Goal: Navigation & Orientation: Find specific page/section

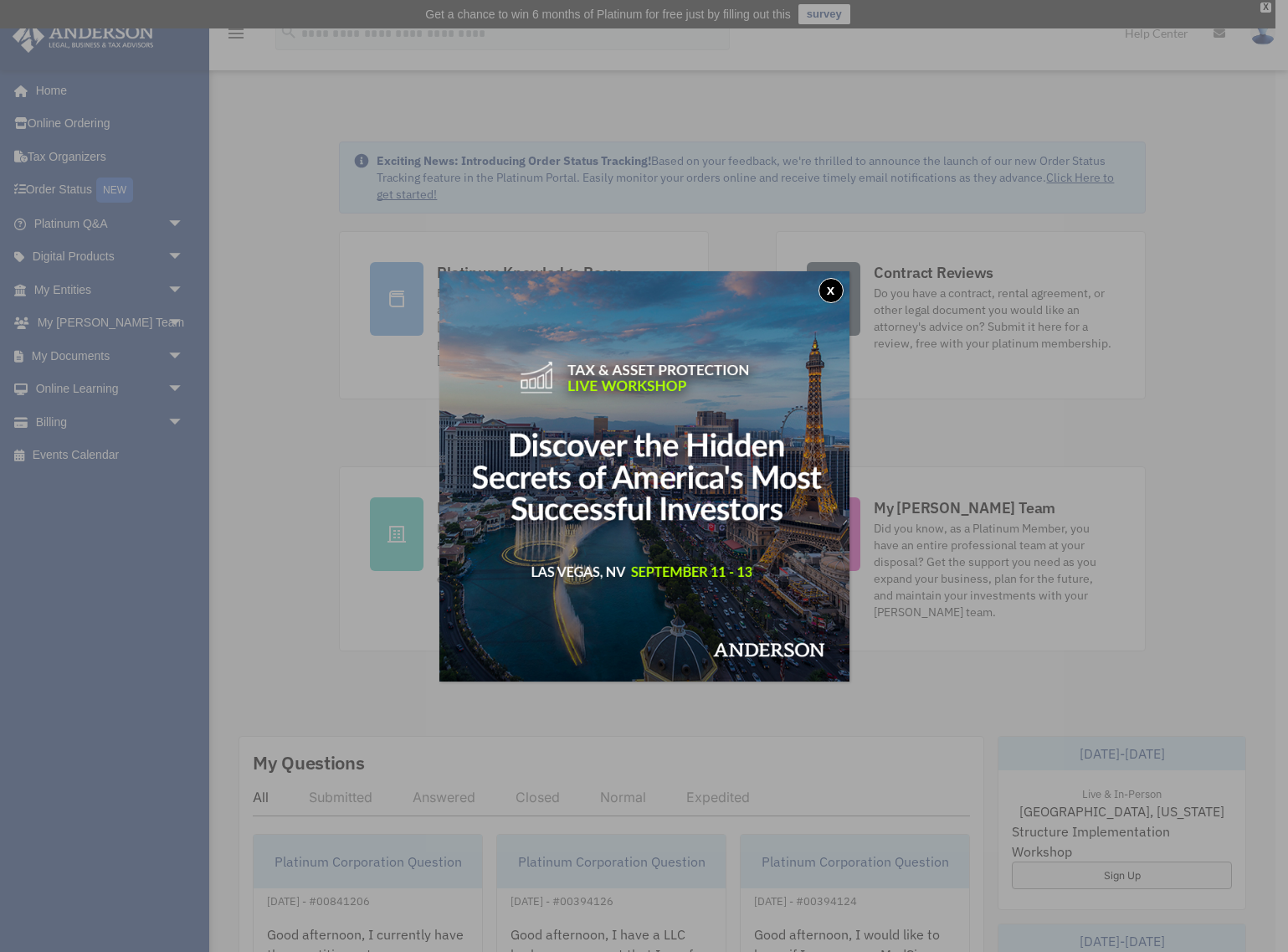
click at [831, 289] on button "x" at bounding box center [831, 290] width 26 height 26
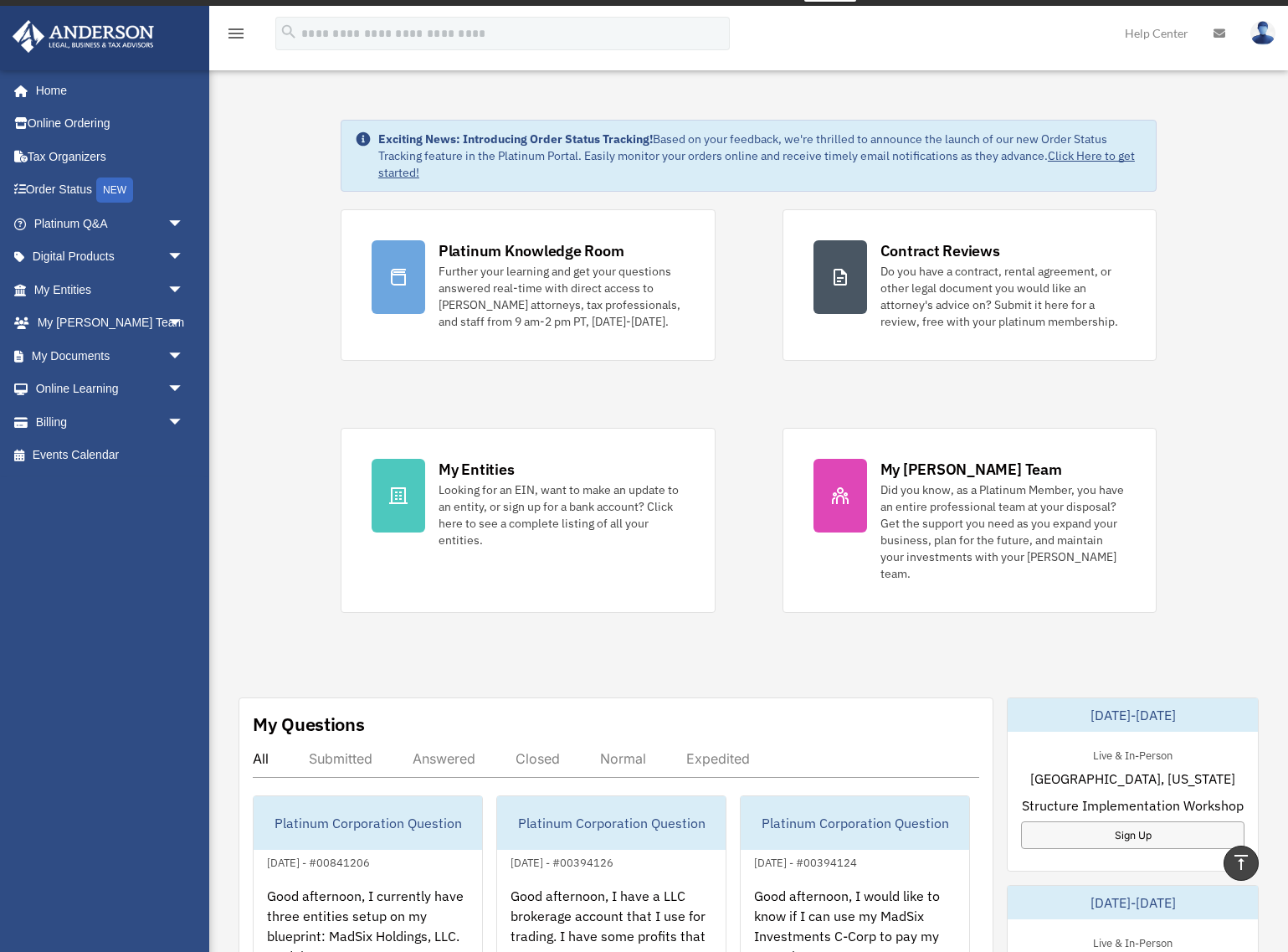
scroll to position [19, 0]
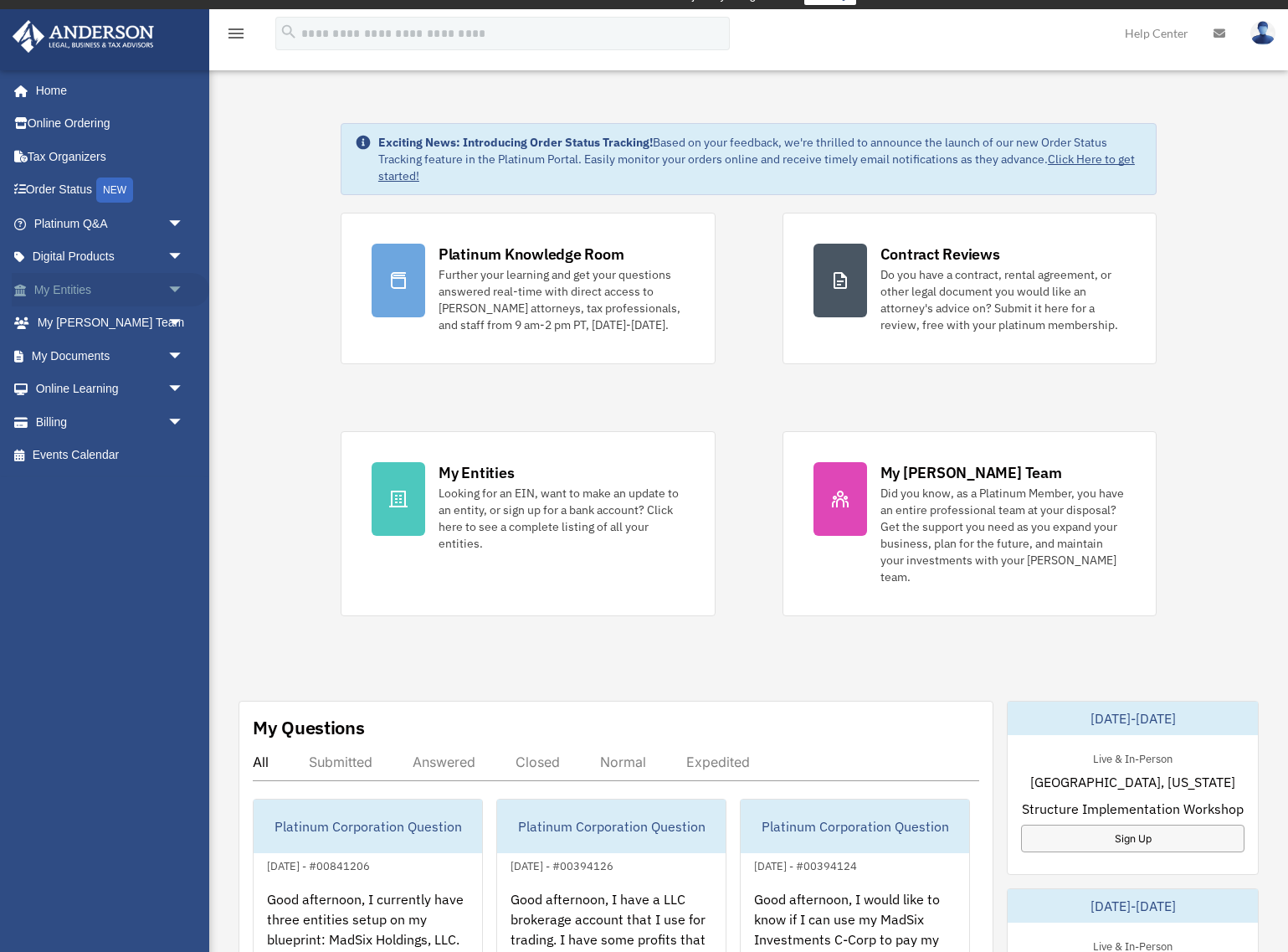
click at [179, 297] on span "arrow_drop_down" at bounding box center [184, 289] width 33 height 34
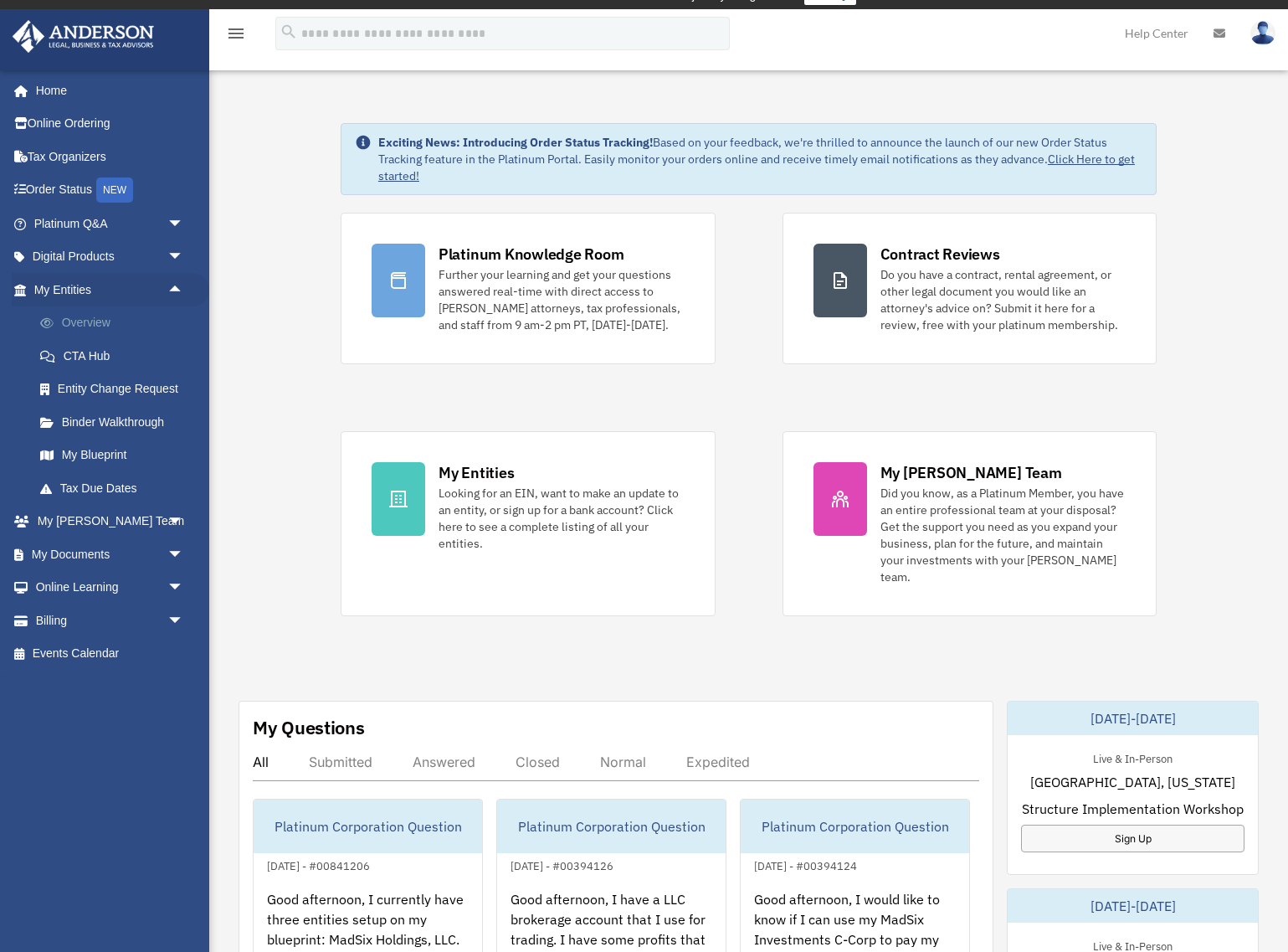
click at [88, 319] on link "Overview" at bounding box center [116, 323] width 186 height 33
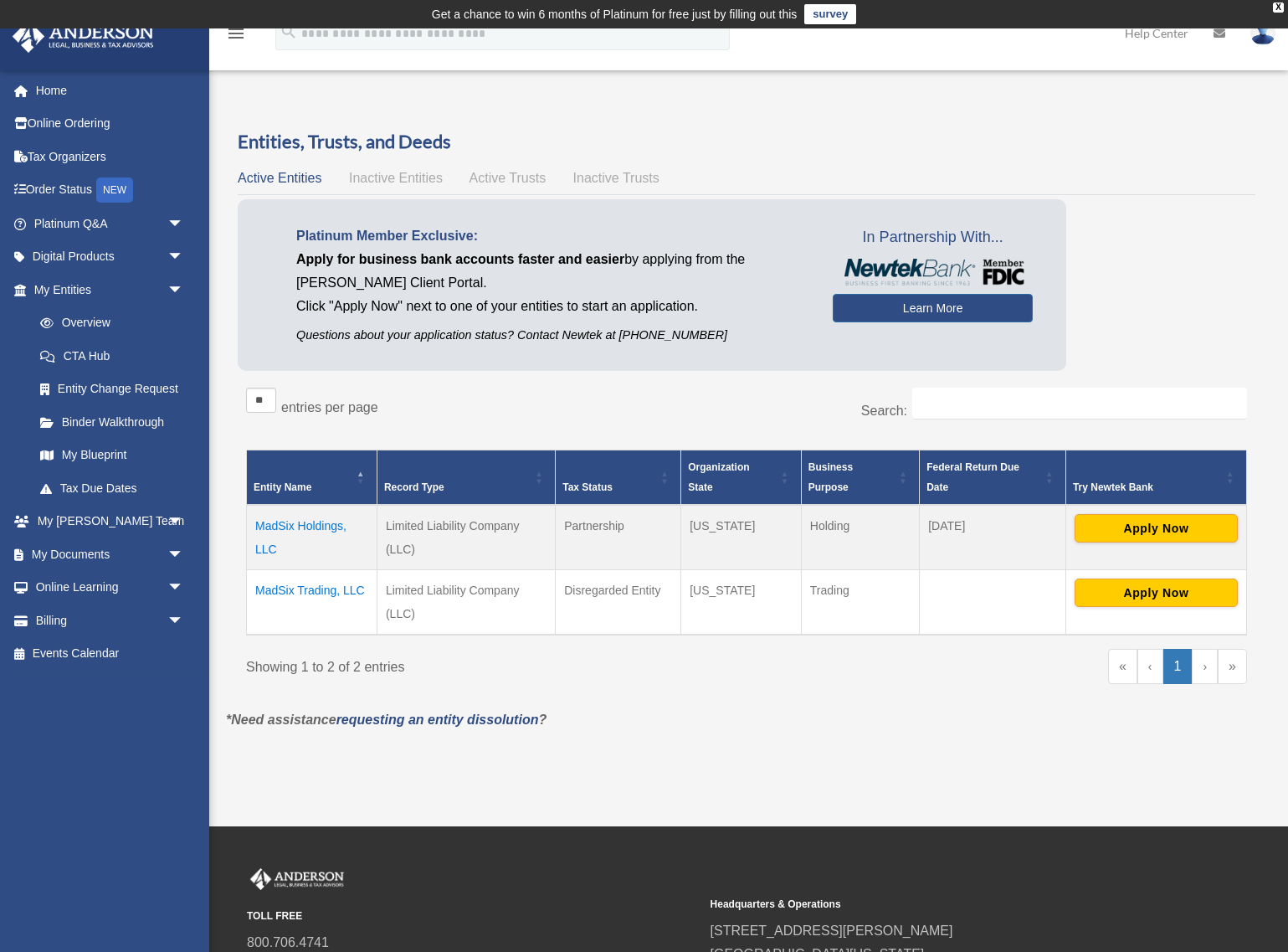
click at [313, 527] on td "MadSix Holdings, LLC" at bounding box center [312, 538] width 130 height 65
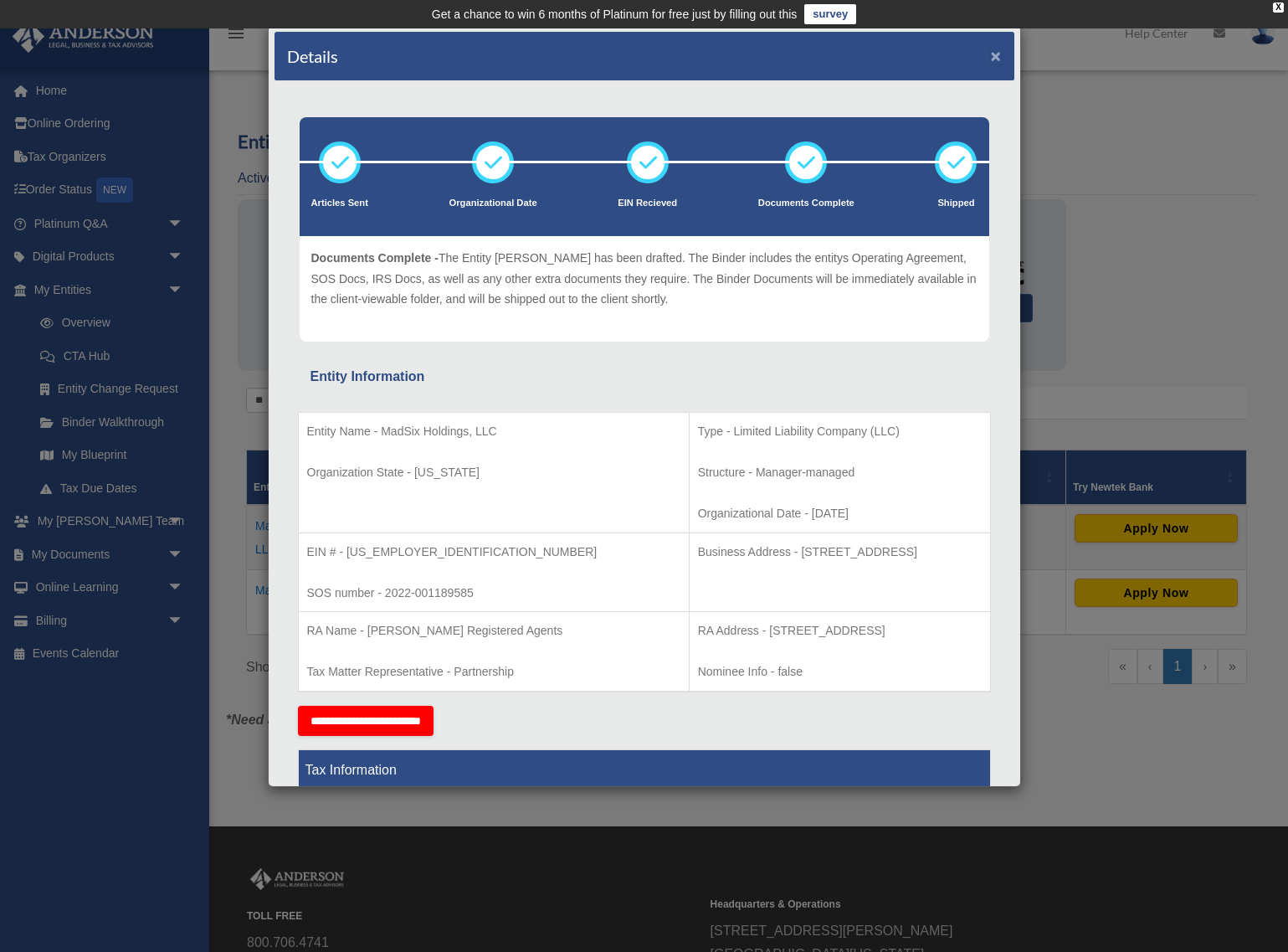
click at [997, 58] on button "×" at bounding box center [996, 55] width 11 height 18
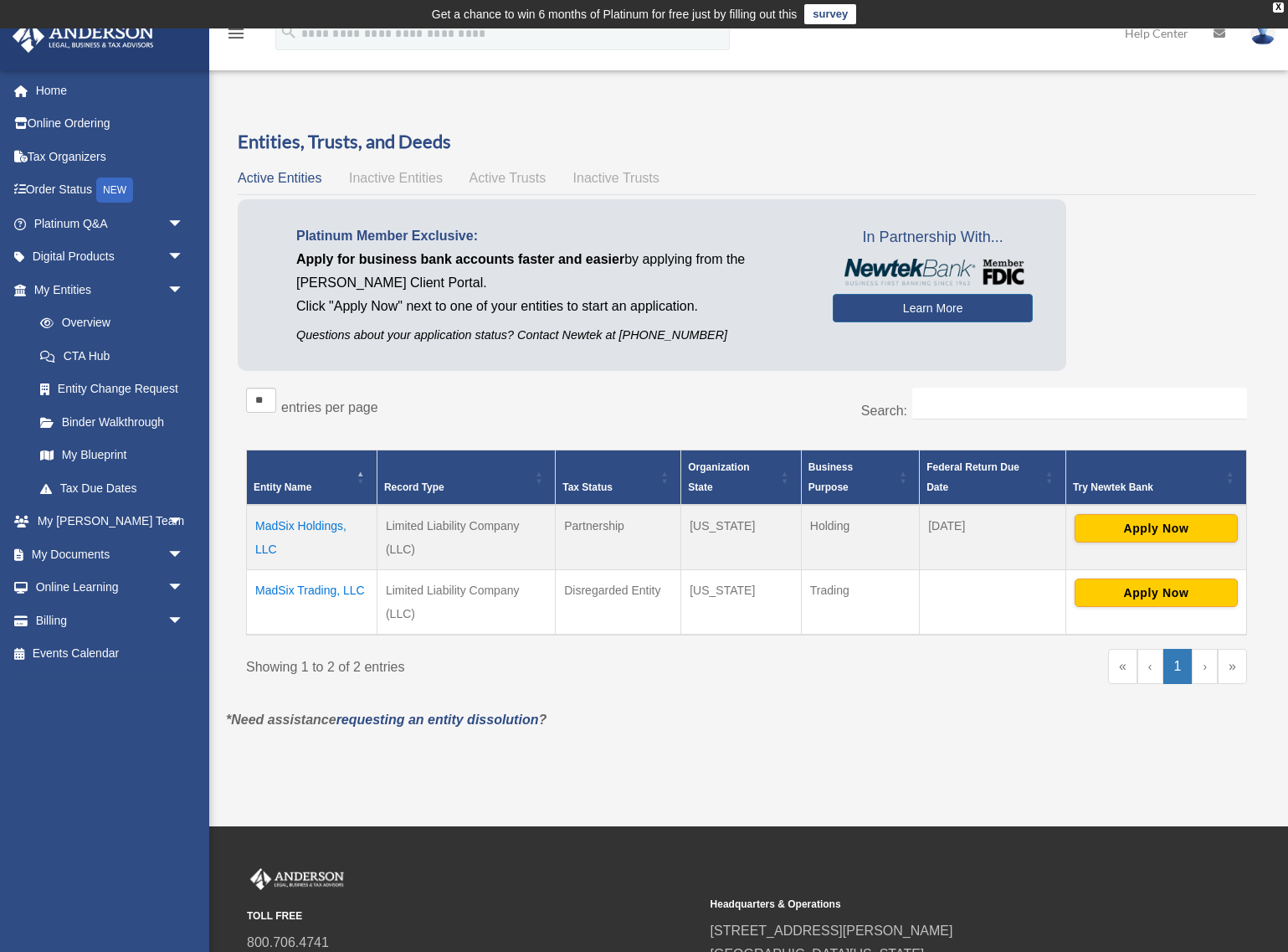
click at [343, 590] on td "MadSix Trading, LLC" at bounding box center [312, 602] width 130 height 65
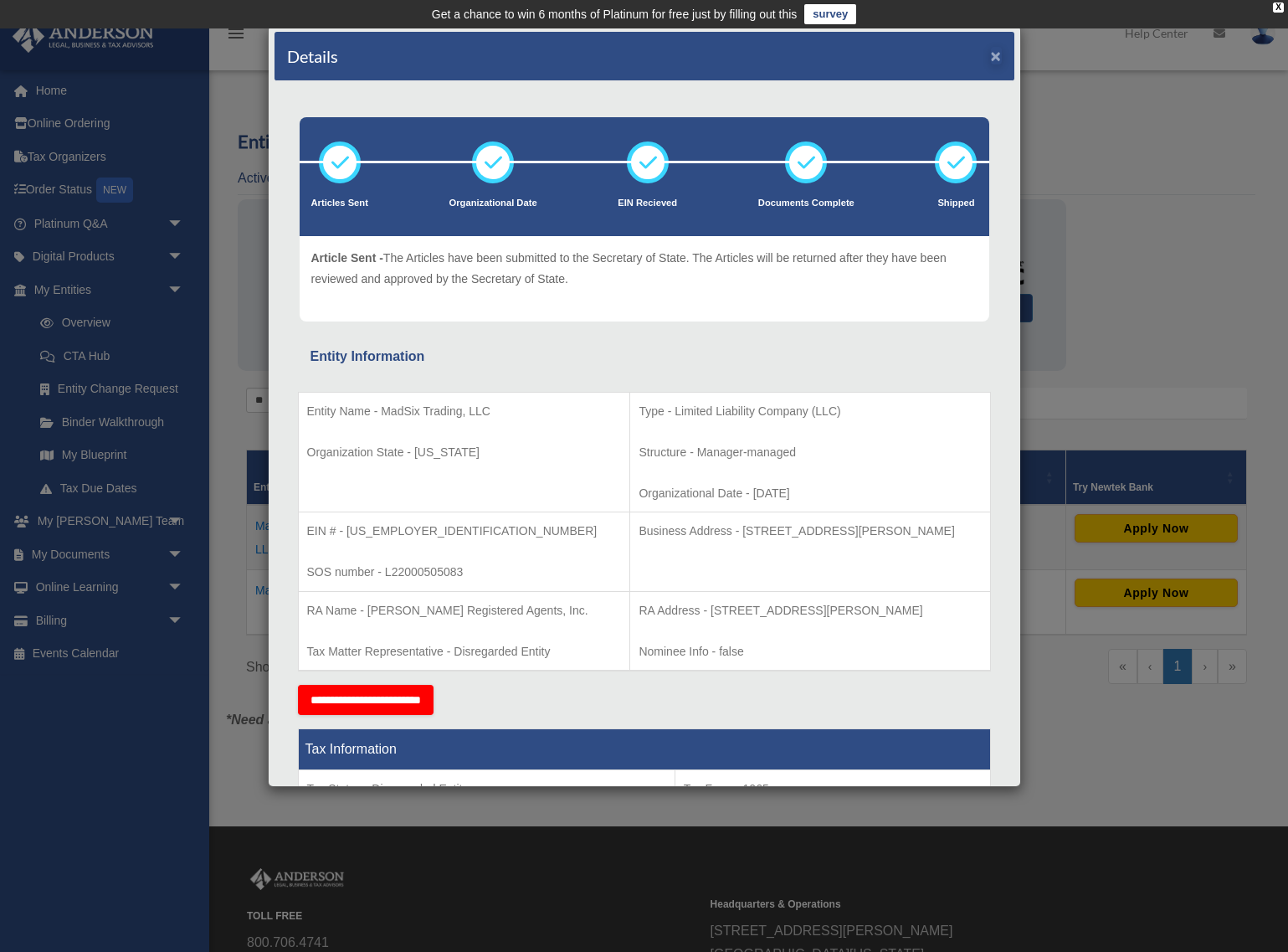
scroll to position [9, 0]
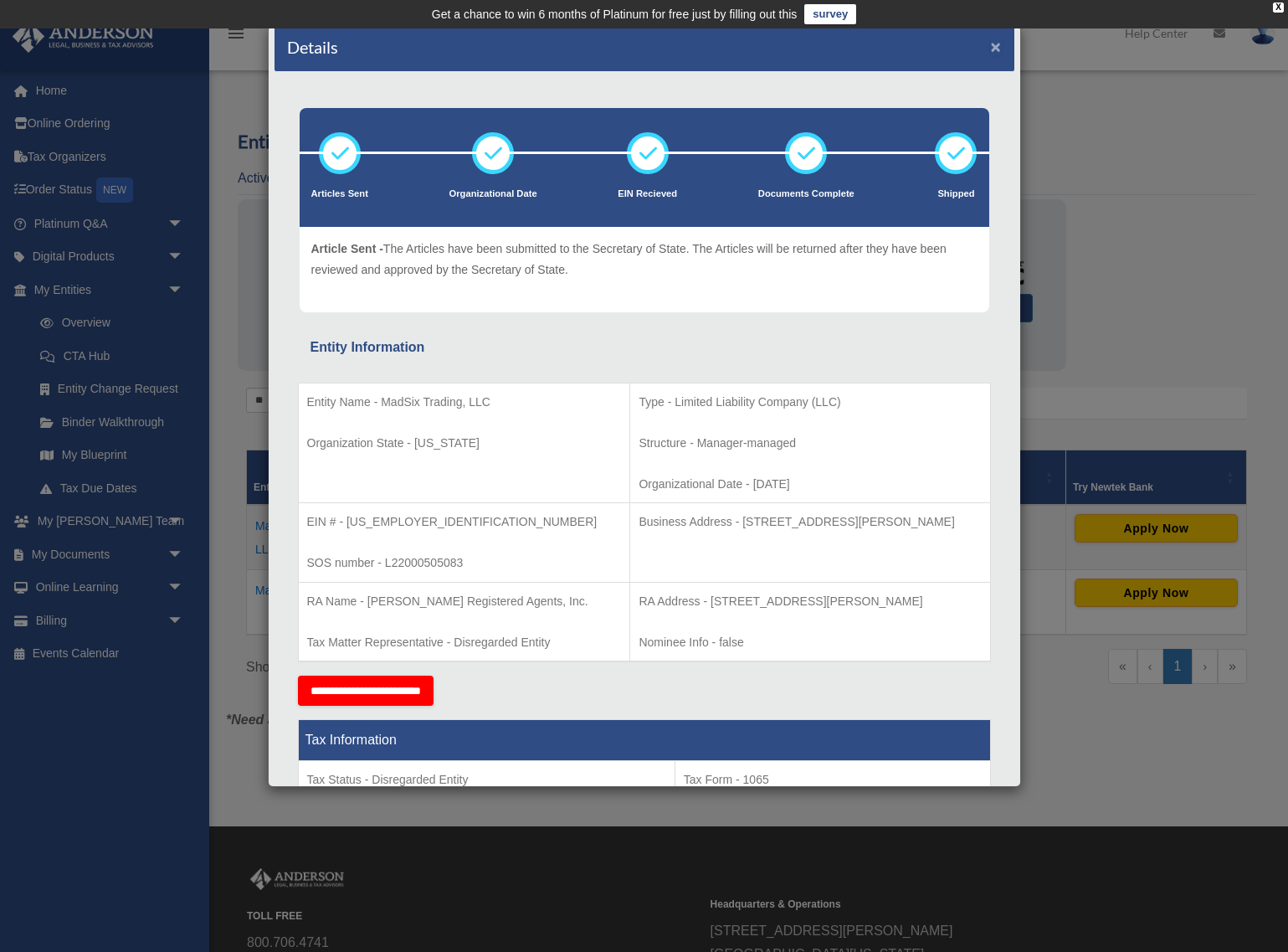
click at [999, 46] on button "×" at bounding box center [996, 47] width 11 height 18
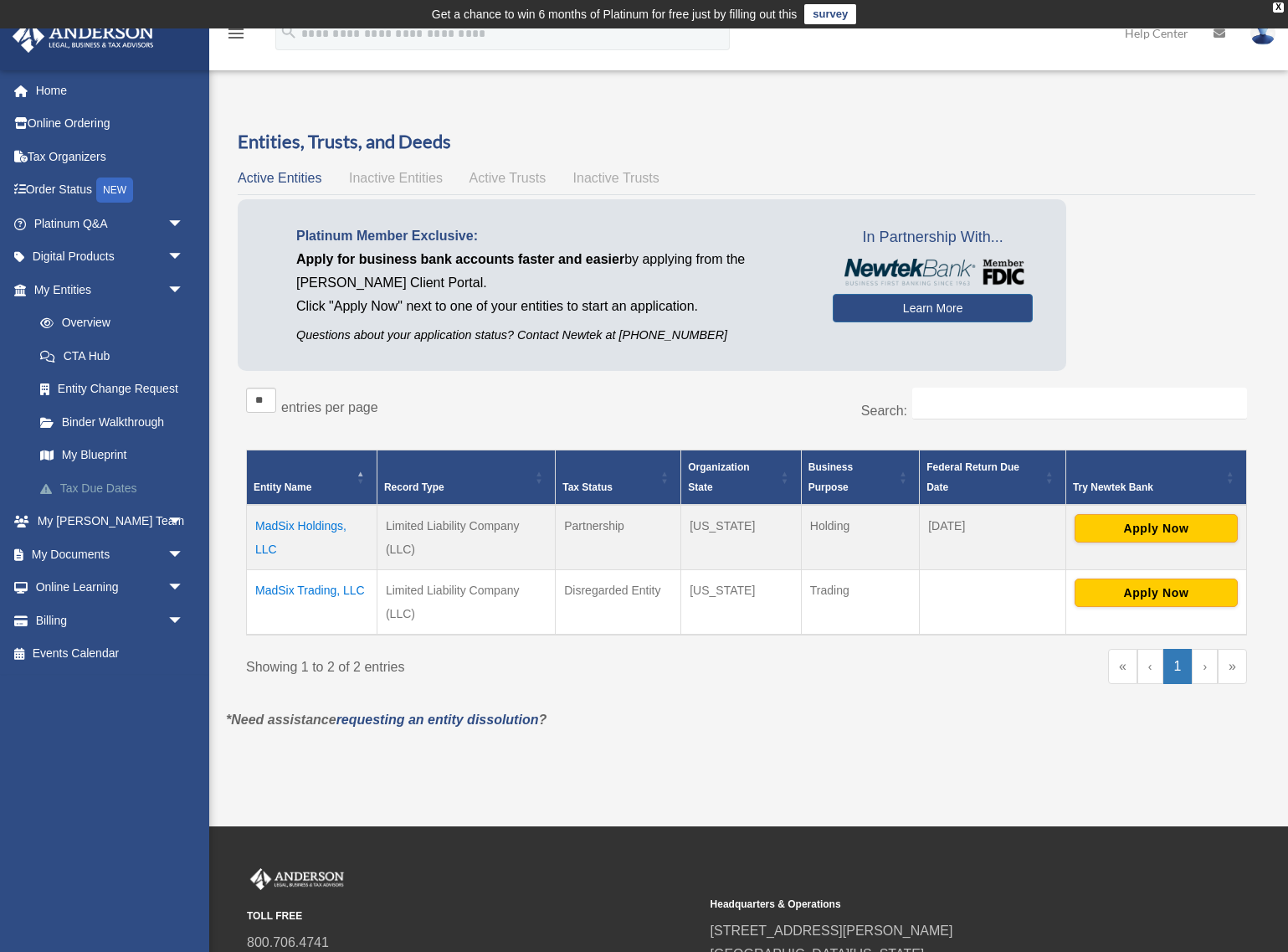
click at [110, 484] on link "Tax Due Dates" at bounding box center [116, 488] width 186 height 33
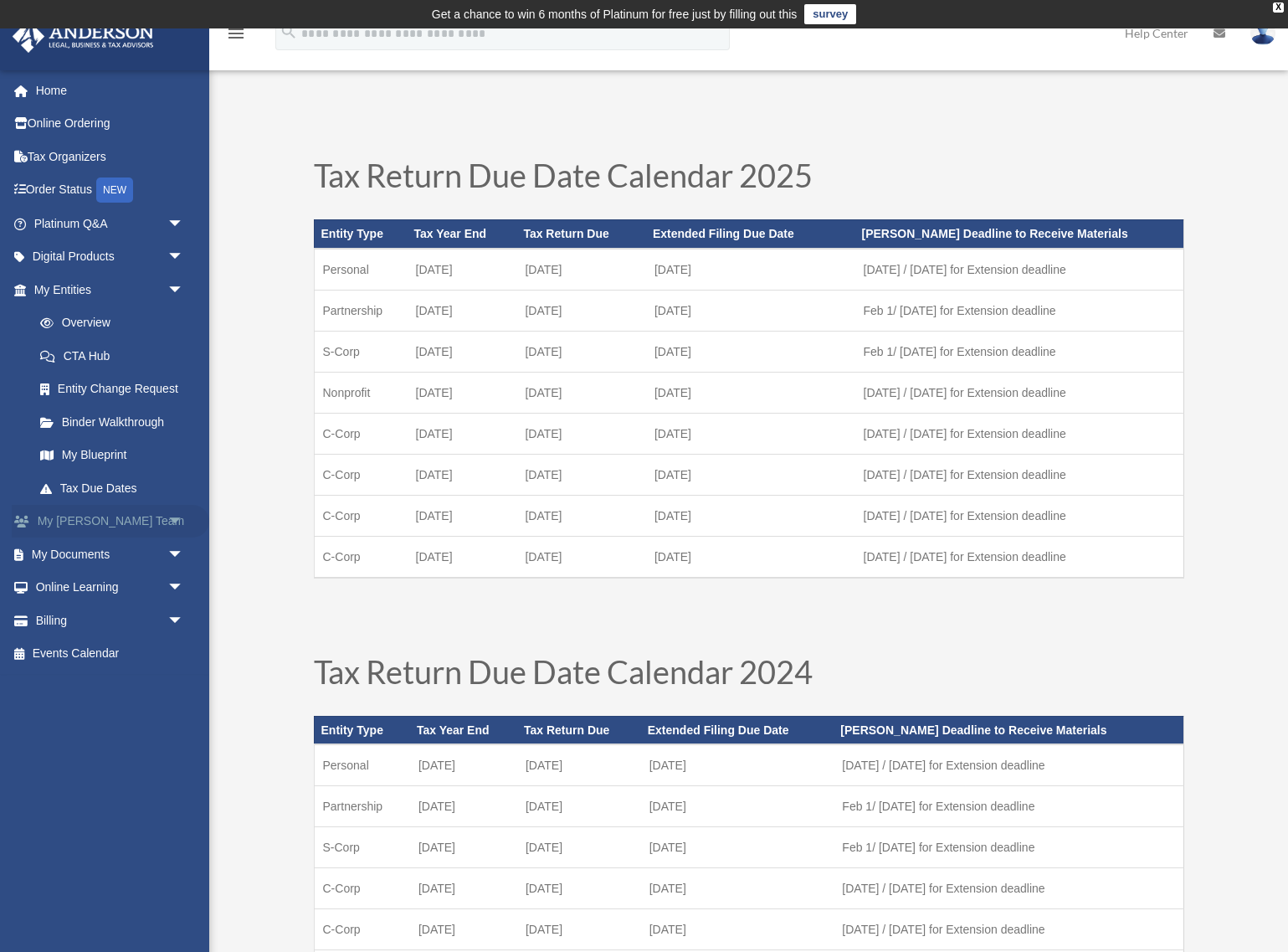
click at [173, 516] on span "arrow_drop_down" at bounding box center [184, 522] width 33 height 34
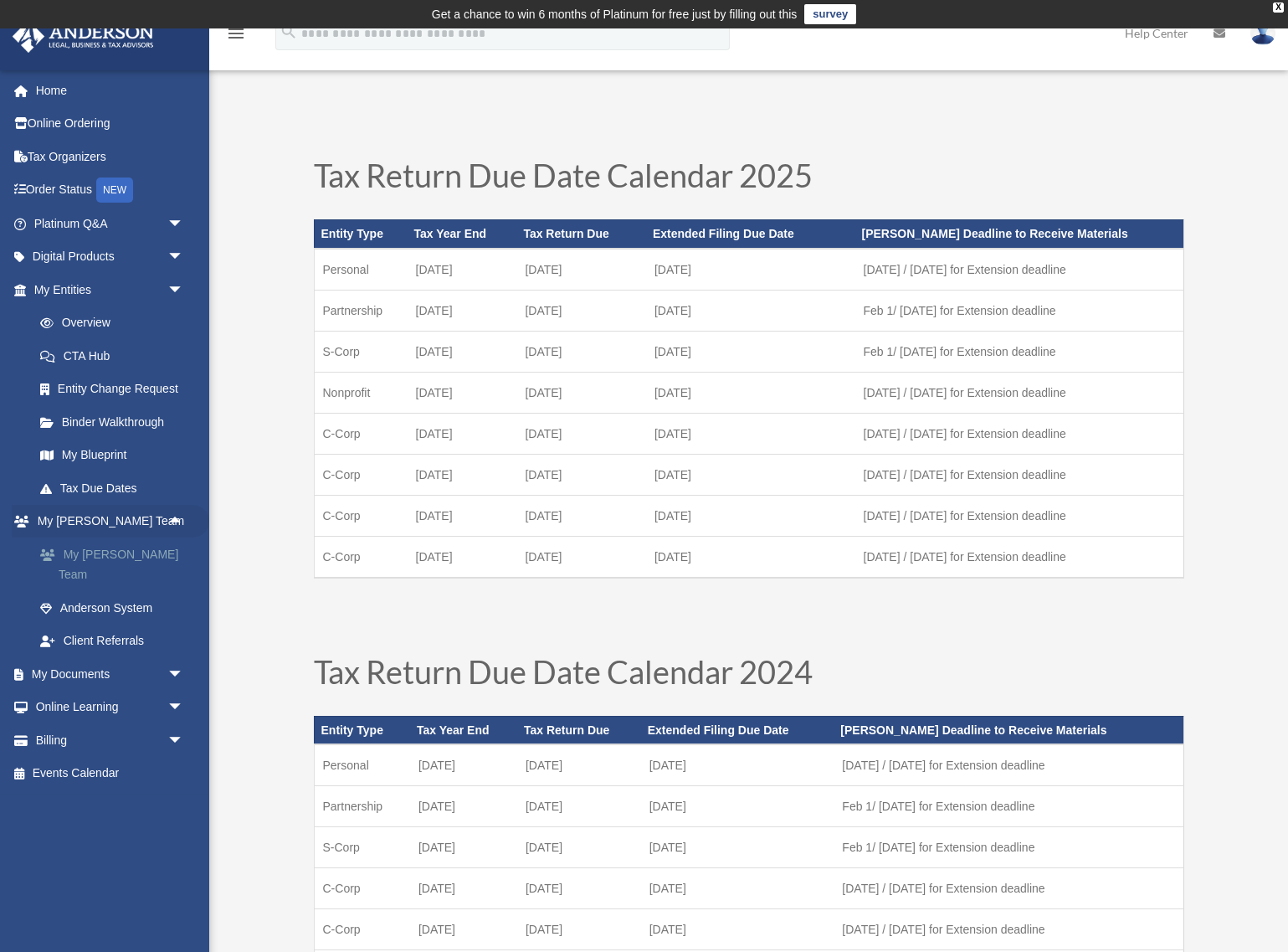
click at [146, 549] on link "My [PERSON_NAME] Team" at bounding box center [116, 564] width 186 height 54
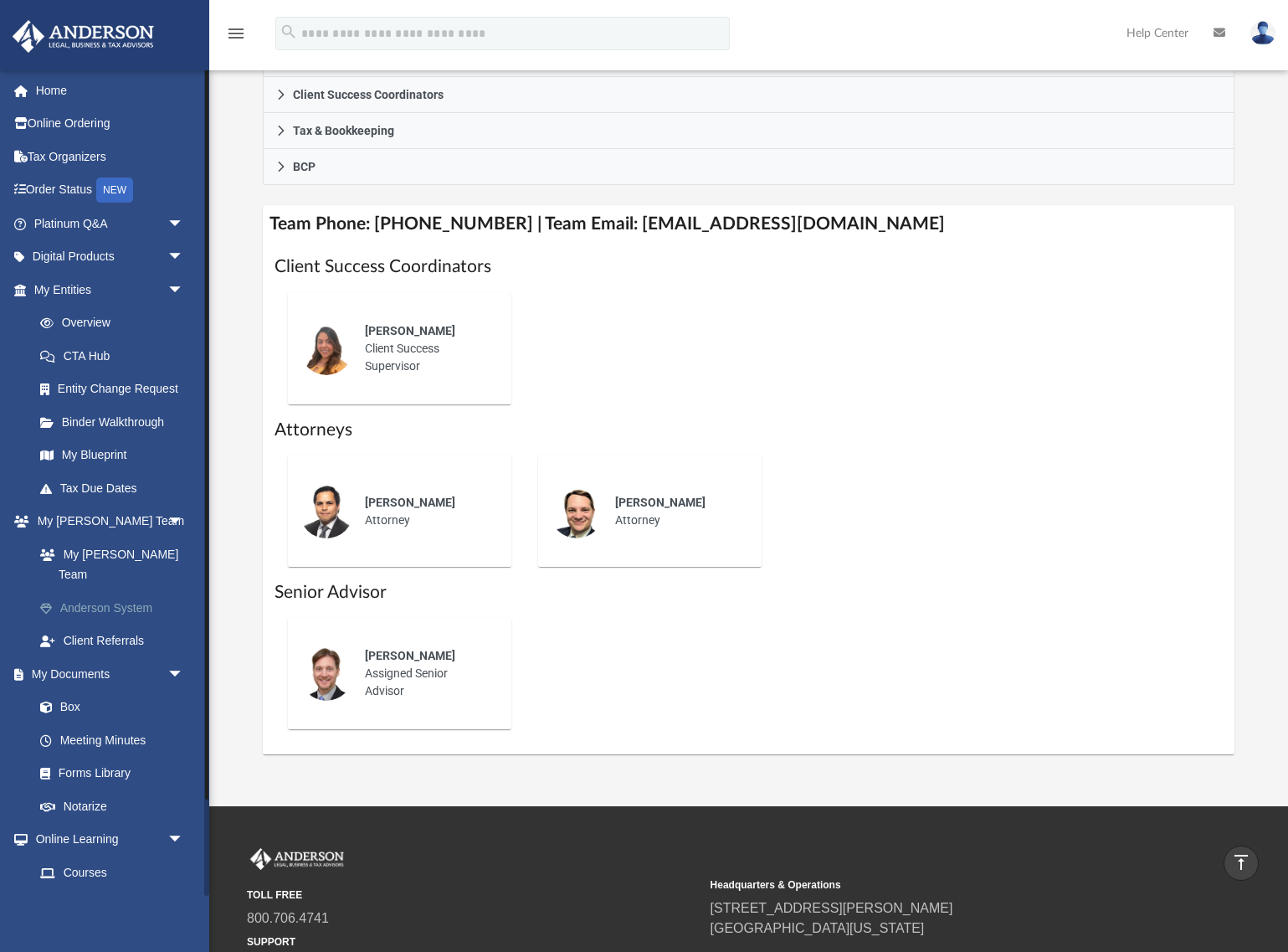
scroll to position [109, 0]
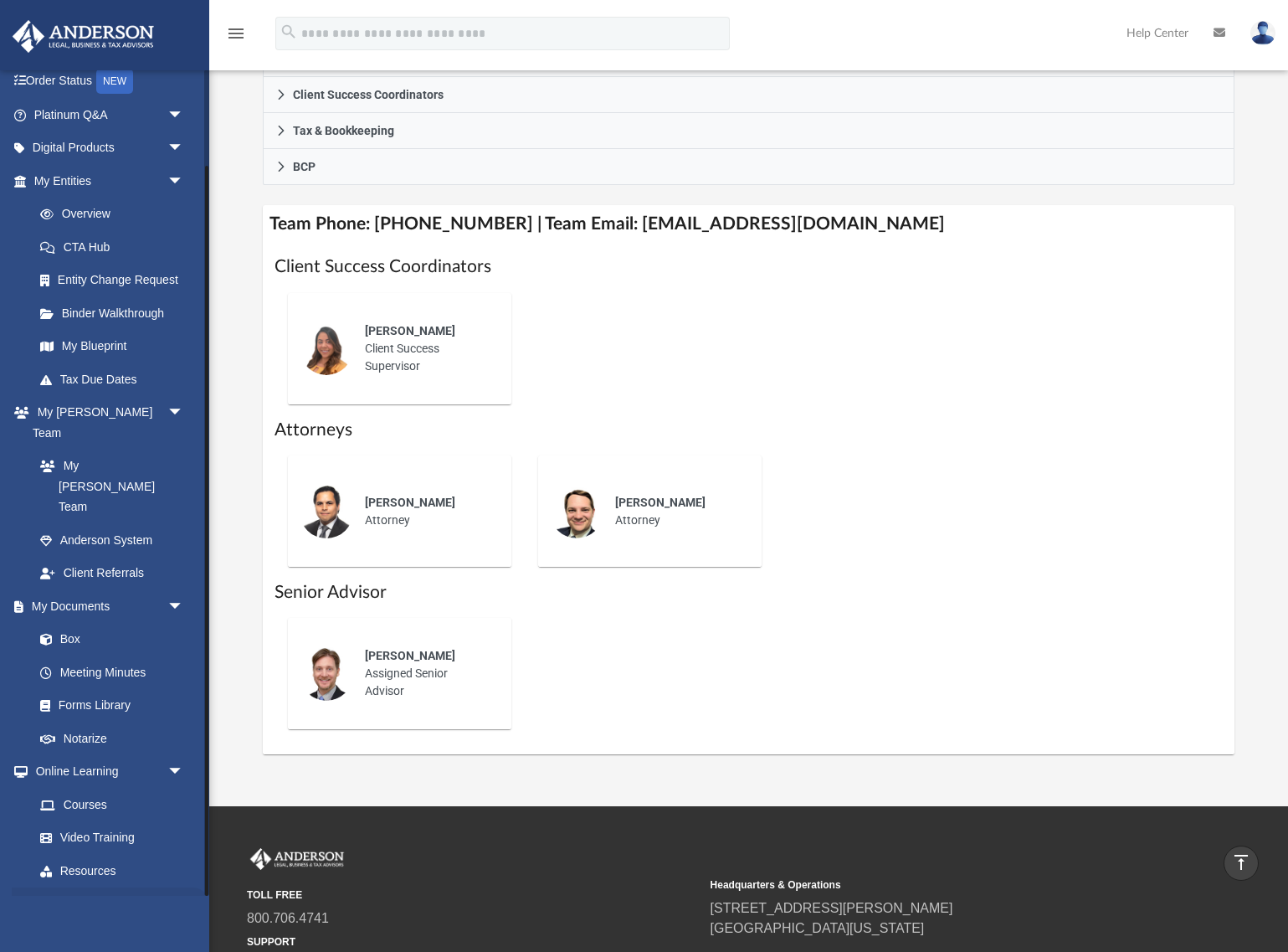
click at [144, 887] on link "Billing arrow_drop_down" at bounding box center [110, 904] width 197 height 33
click at [175, 887] on span "arrow_drop_down" at bounding box center [184, 904] width 33 height 34
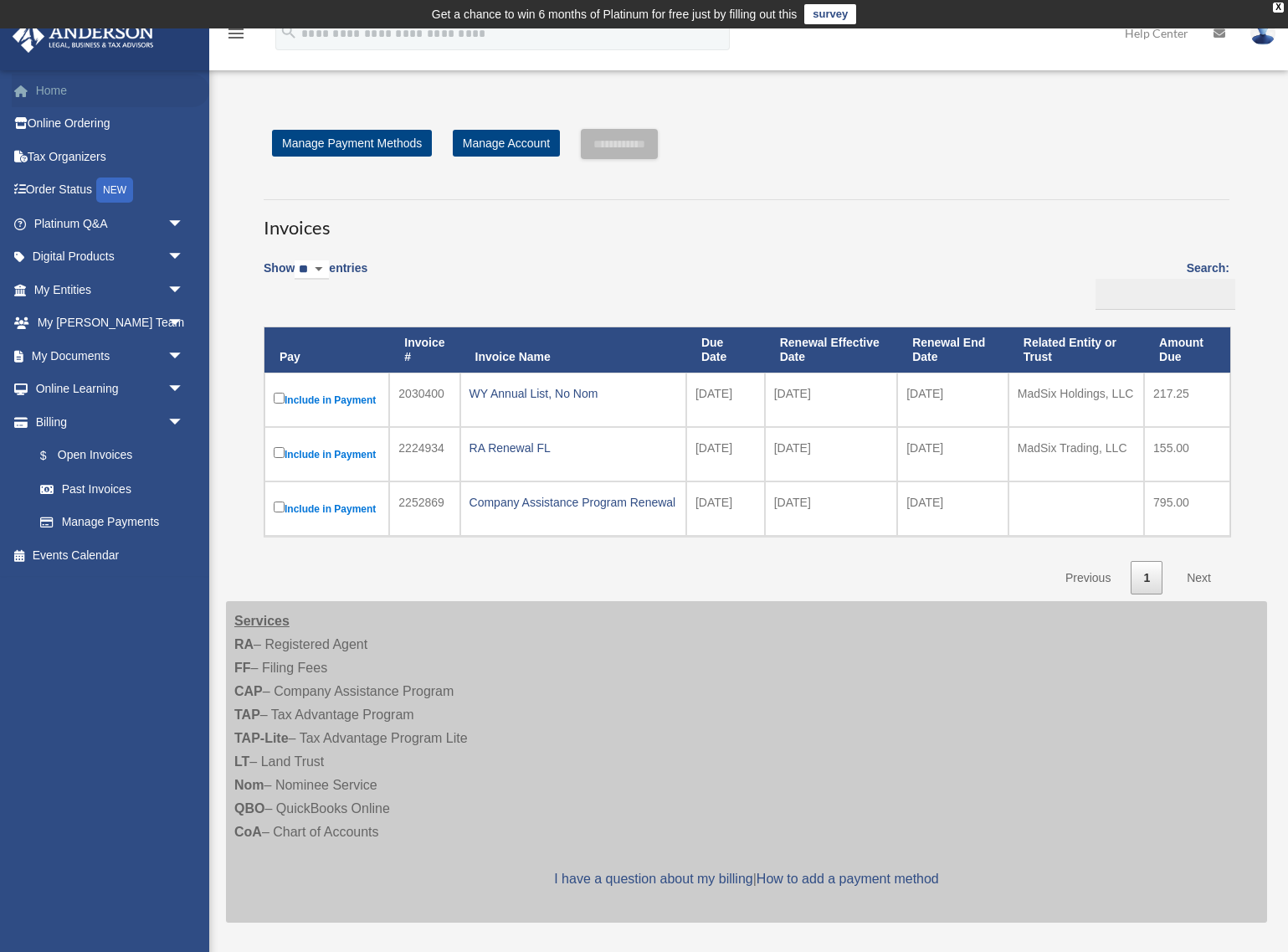
click at [50, 88] on link "Home" at bounding box center [110, 91] width 197 height 33
